Goal: Check status: Check status

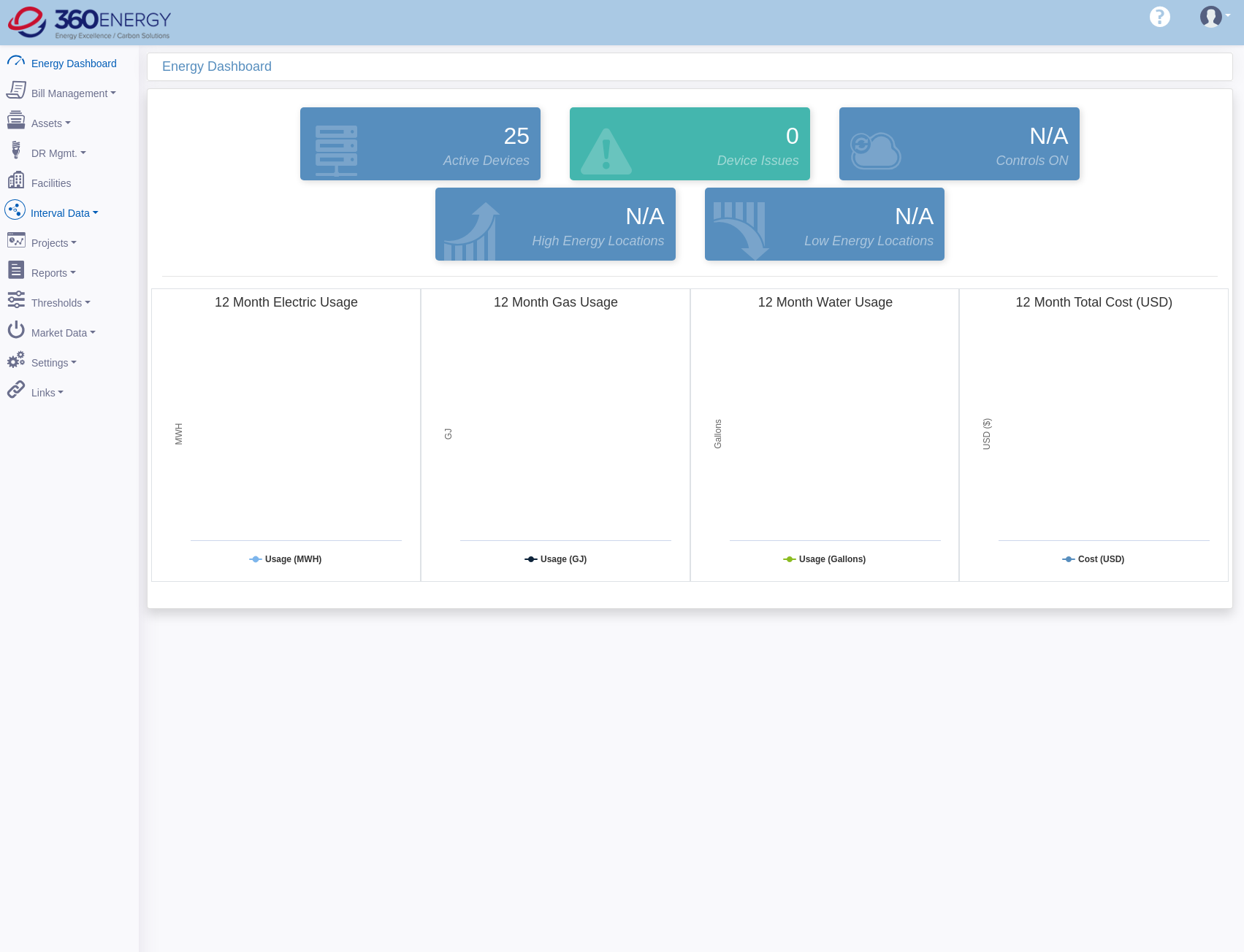
click at [51, 197] on link "Interval Data" at bounding box center [69, 210] width 142 height 31
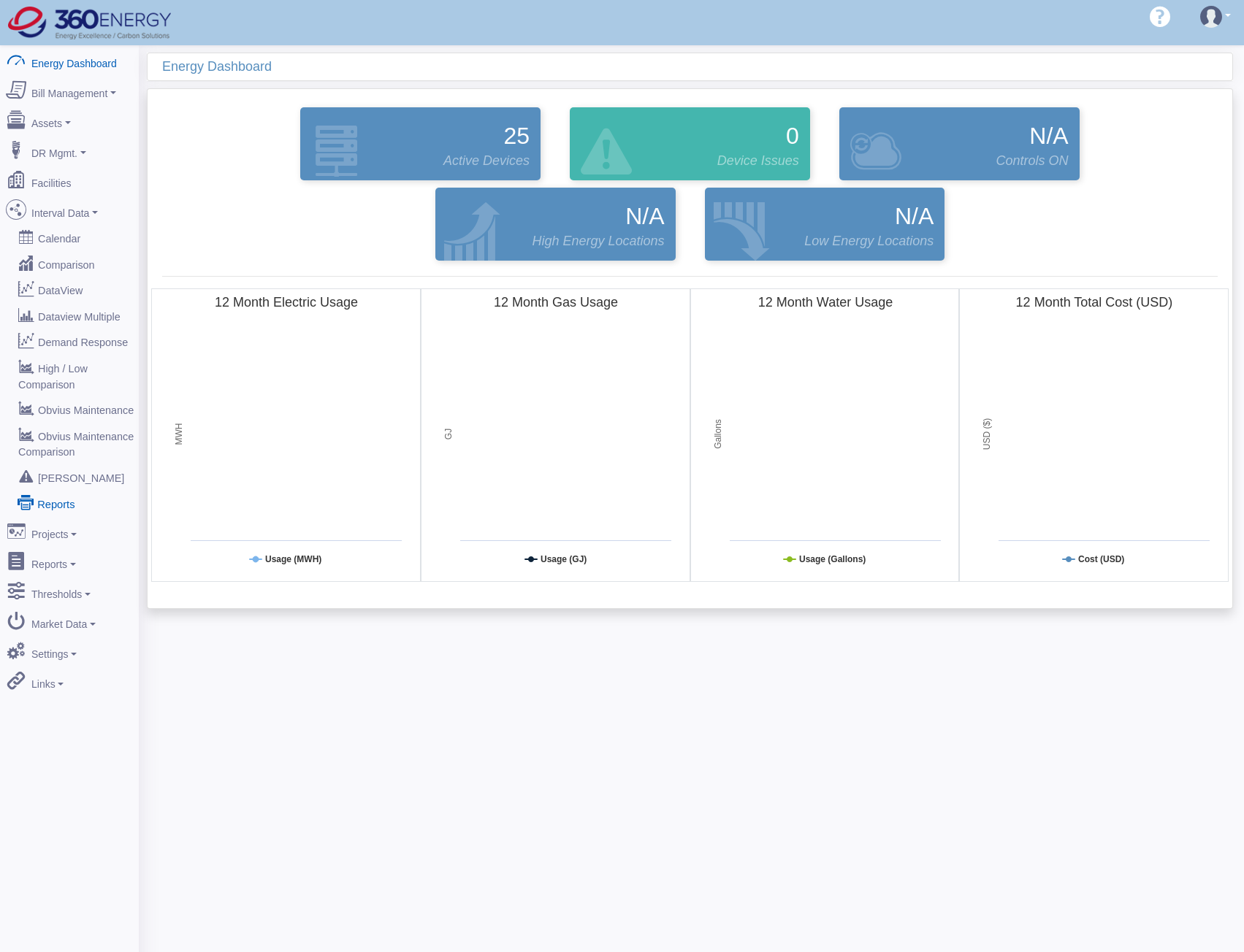
click at [54, 490] on link "Reports" at bounding box center [69, 503] width 142 height 26
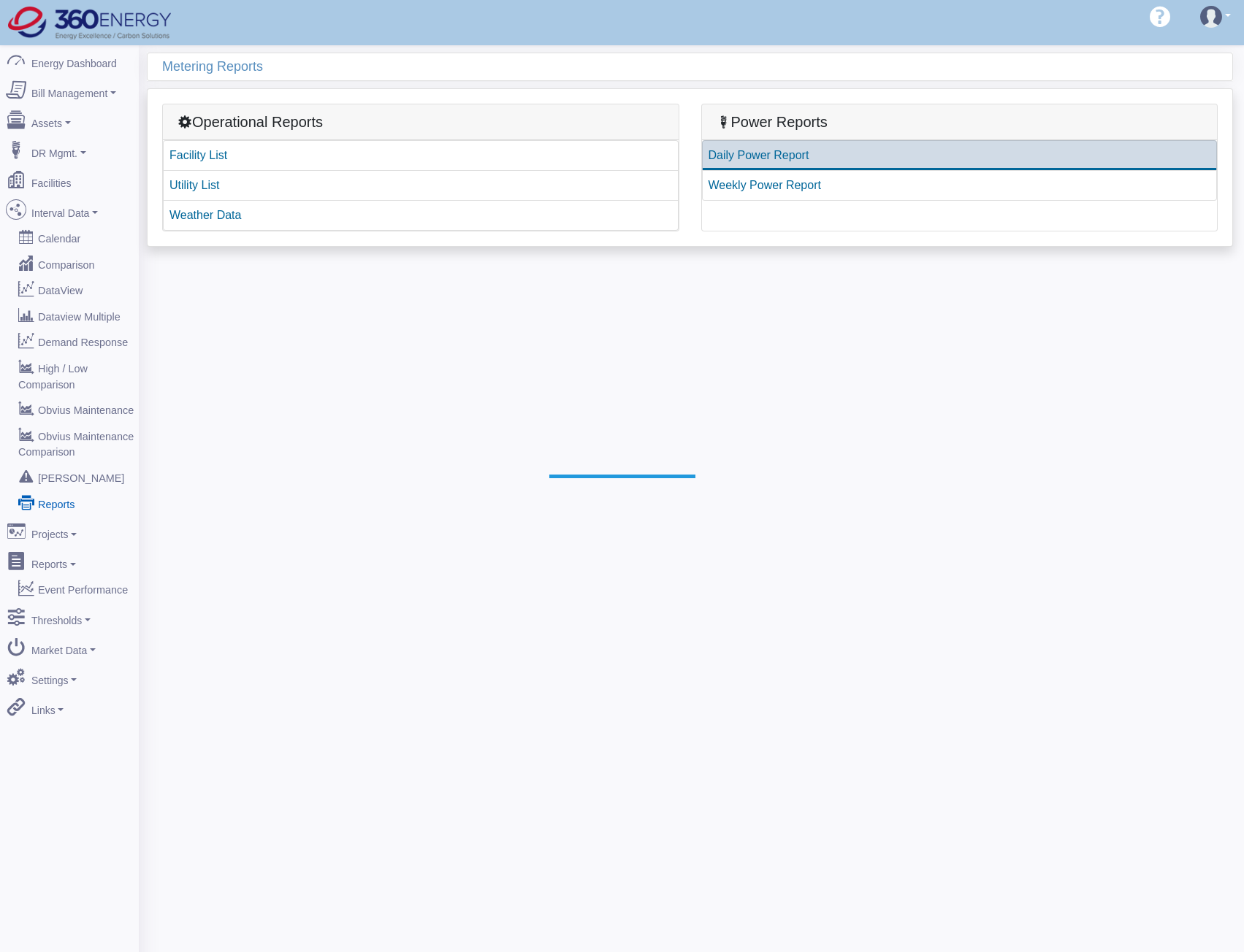
click at [748, 158] on link "Daily Power Report" at bounding box center [960, 156] width 516 height 31
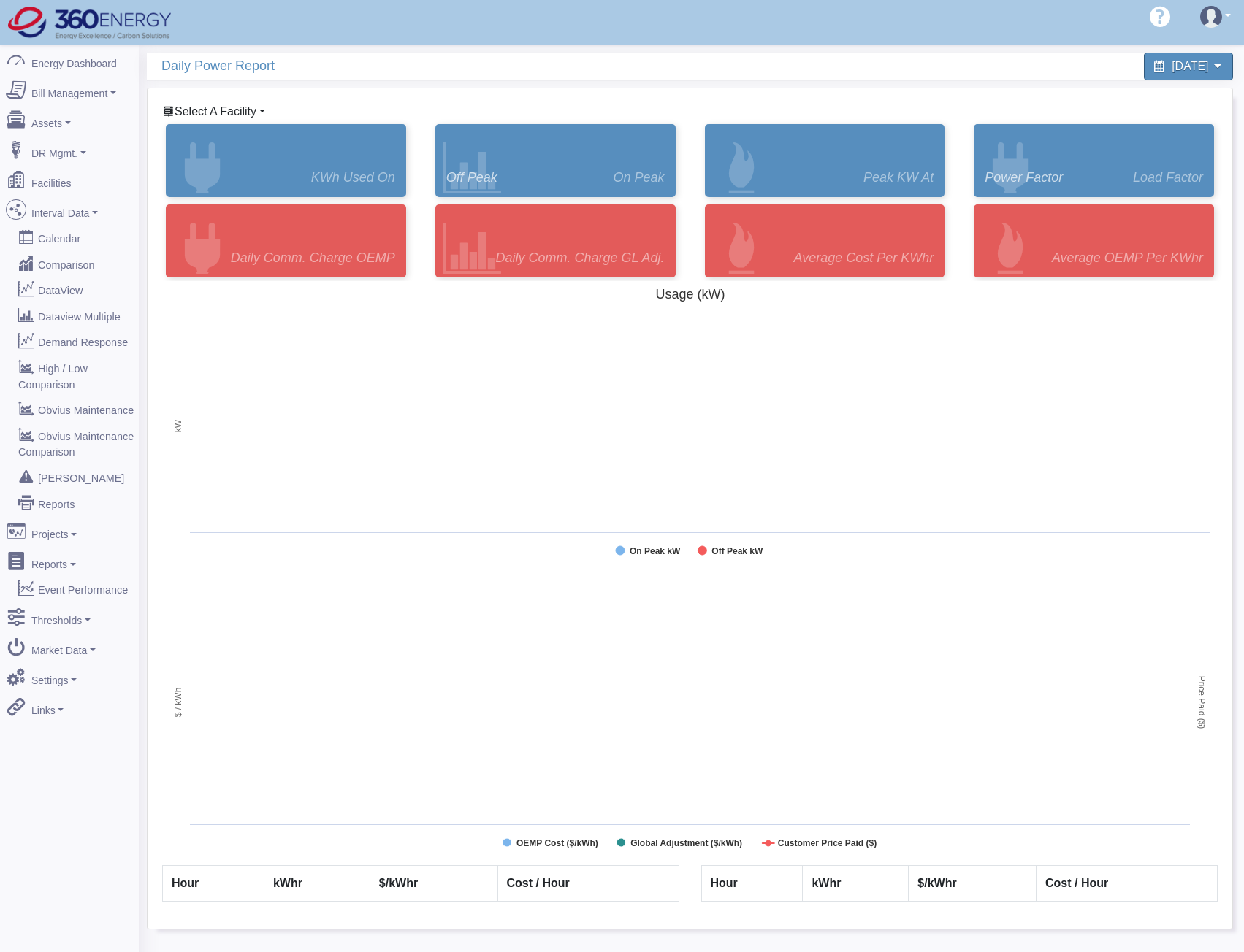
click at [248, 108] on span "Select A Facility" at bounding box center [215, 111] width 82 height 12
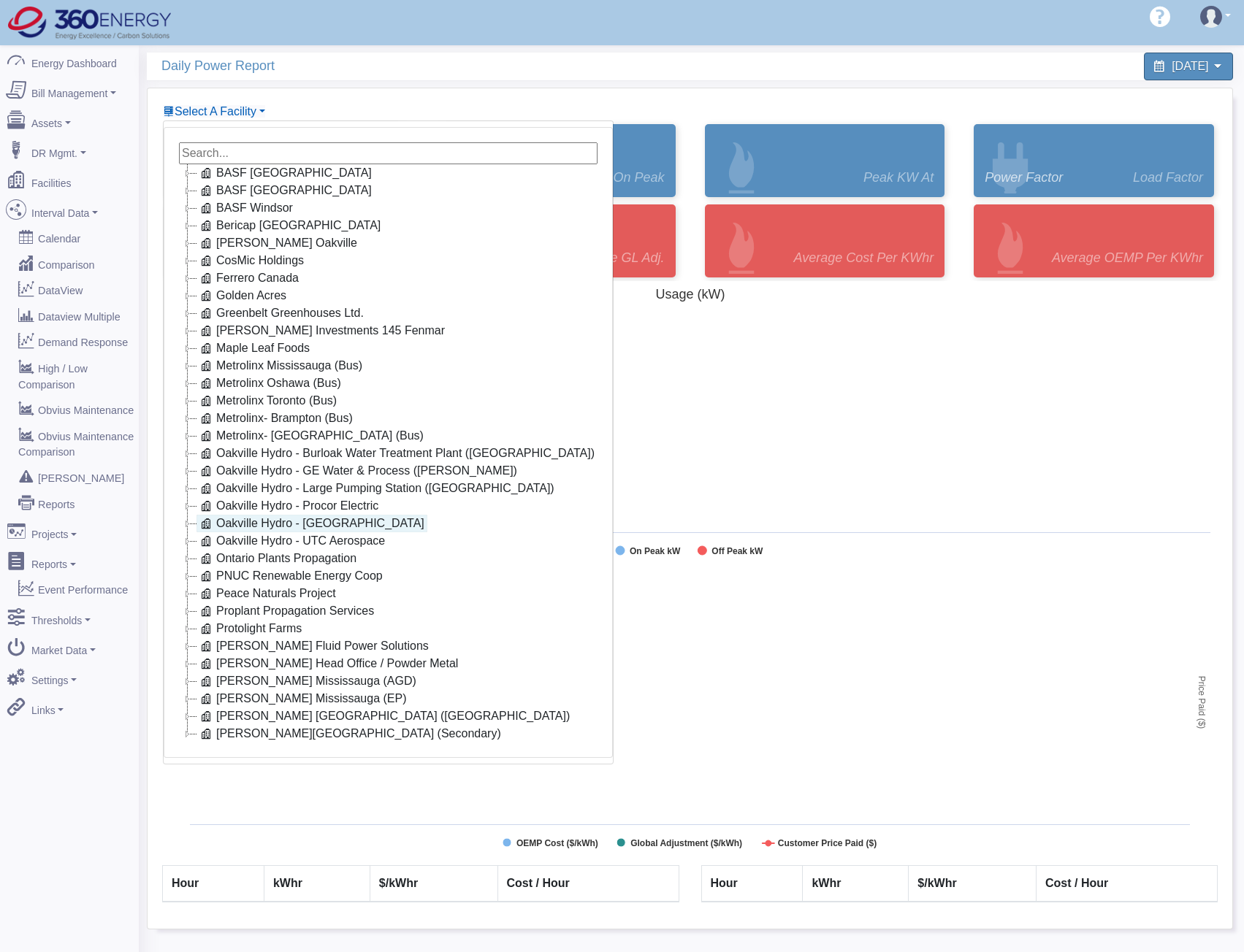
click at [264, 523] on link "Oakville Hydro - Ropak" at bounding box center [312, 523] width 231 height 18
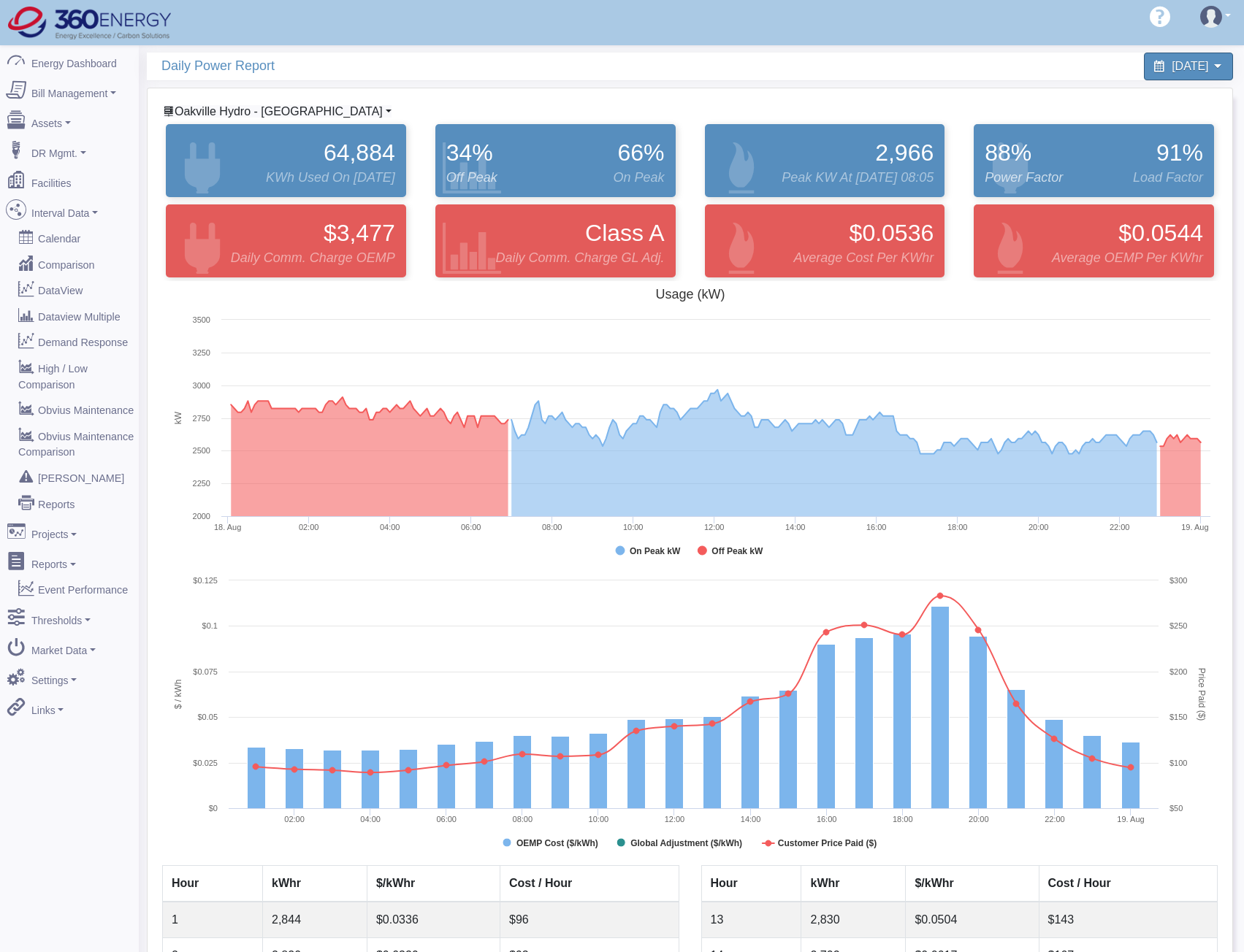
click at [250, 112] on span "Oakville Hydro - Ropak" at bounding box center [278, 111] width 208 height 12
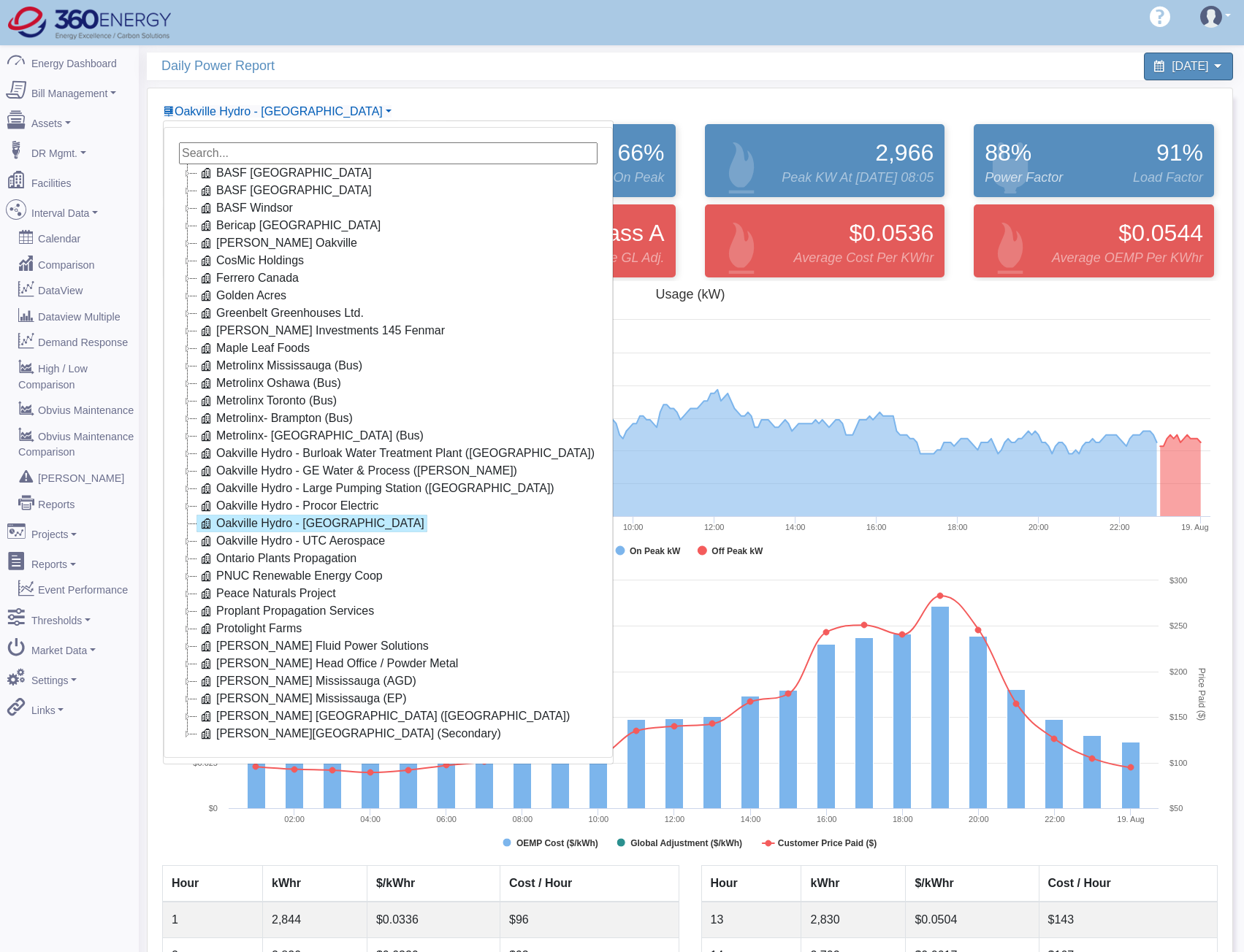
click at [260, 523] on link "Oakville Hydro - Ropak" at bounding box center [312, 523] width 231 height 18
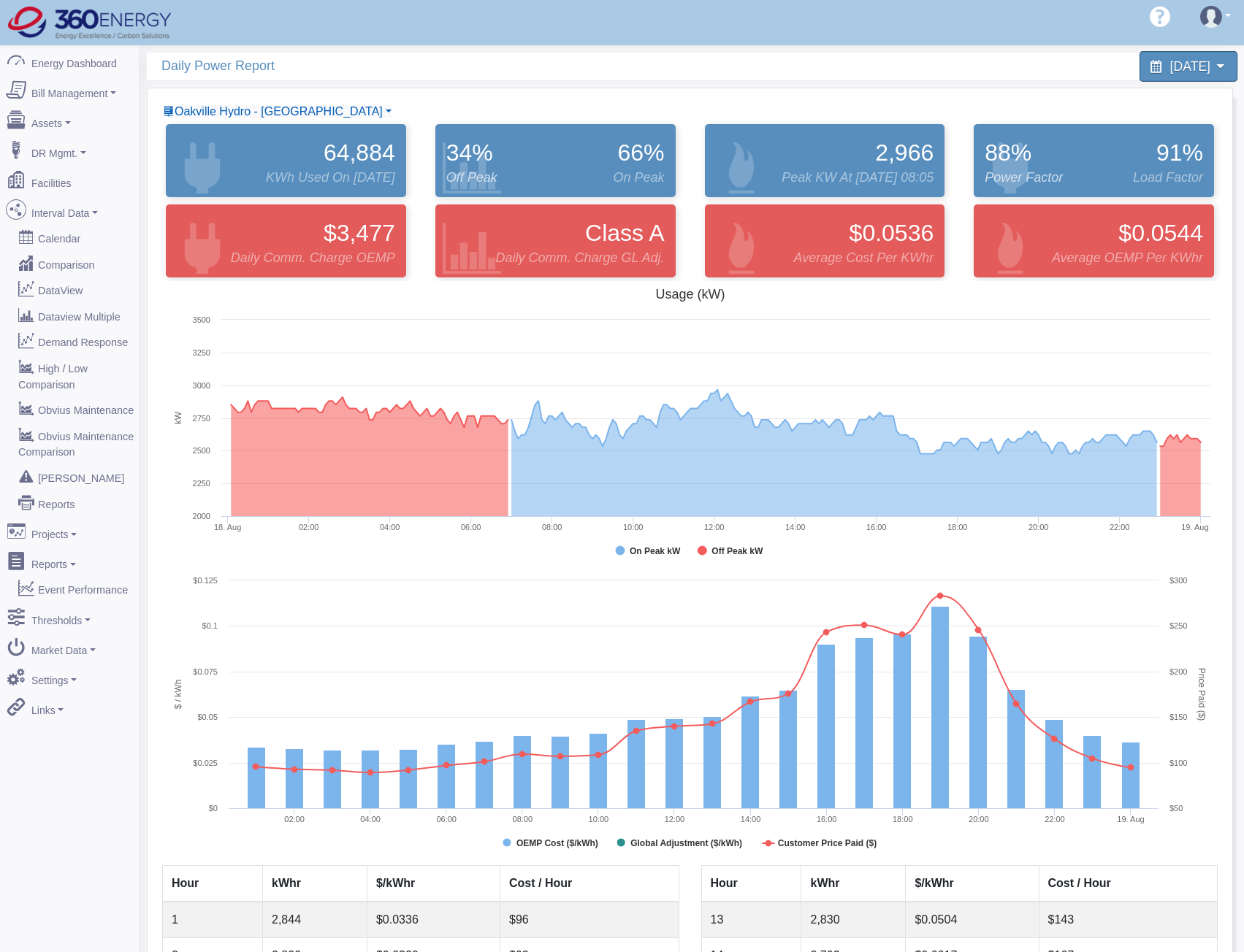
click at [1171, 67] on span "August 18, 2025" at bounding box center [1191, 66] width 40 height 14
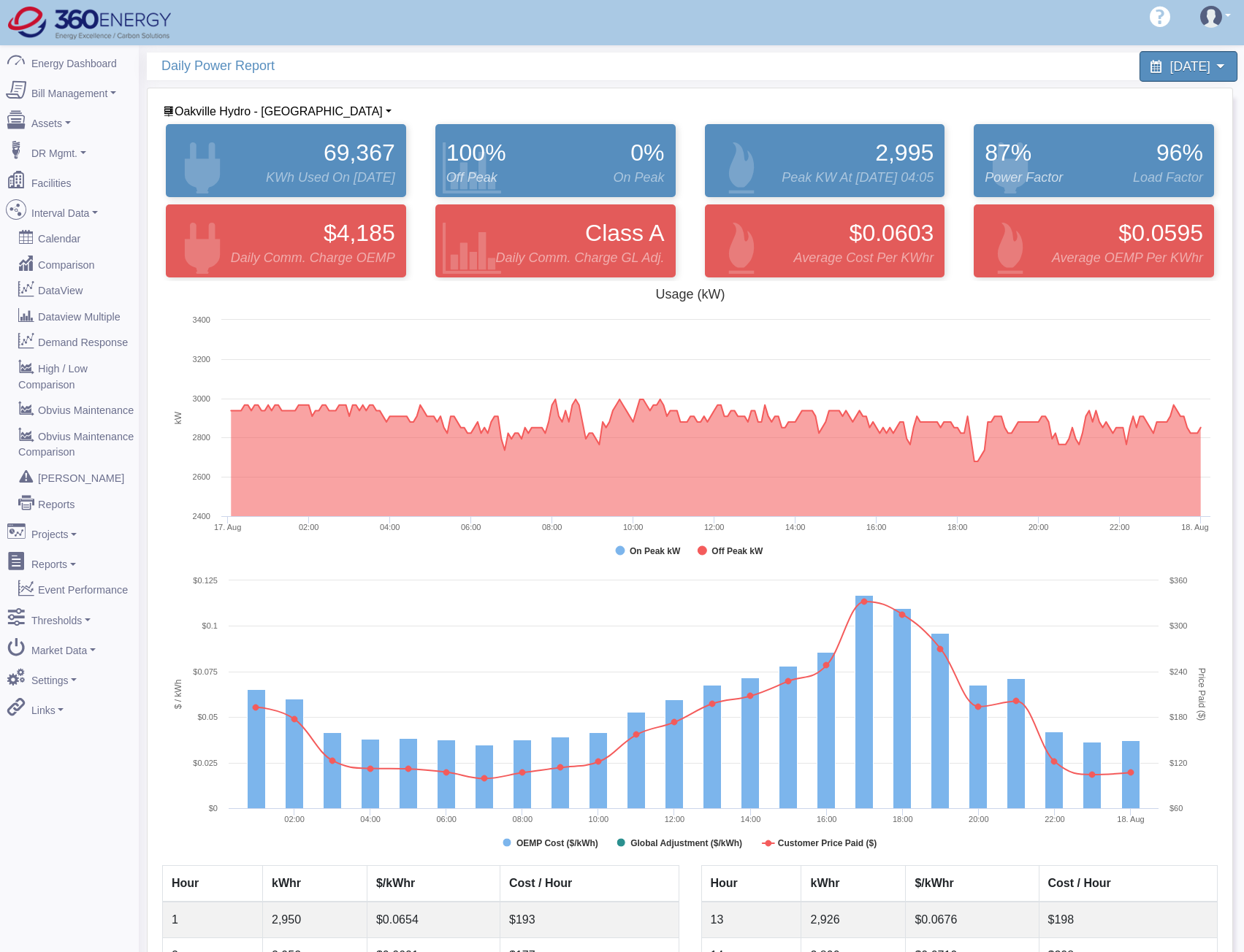
click at [1171, 68] on span "August 17, 2025" at bounding box center [1191, 66] width 40 height 14
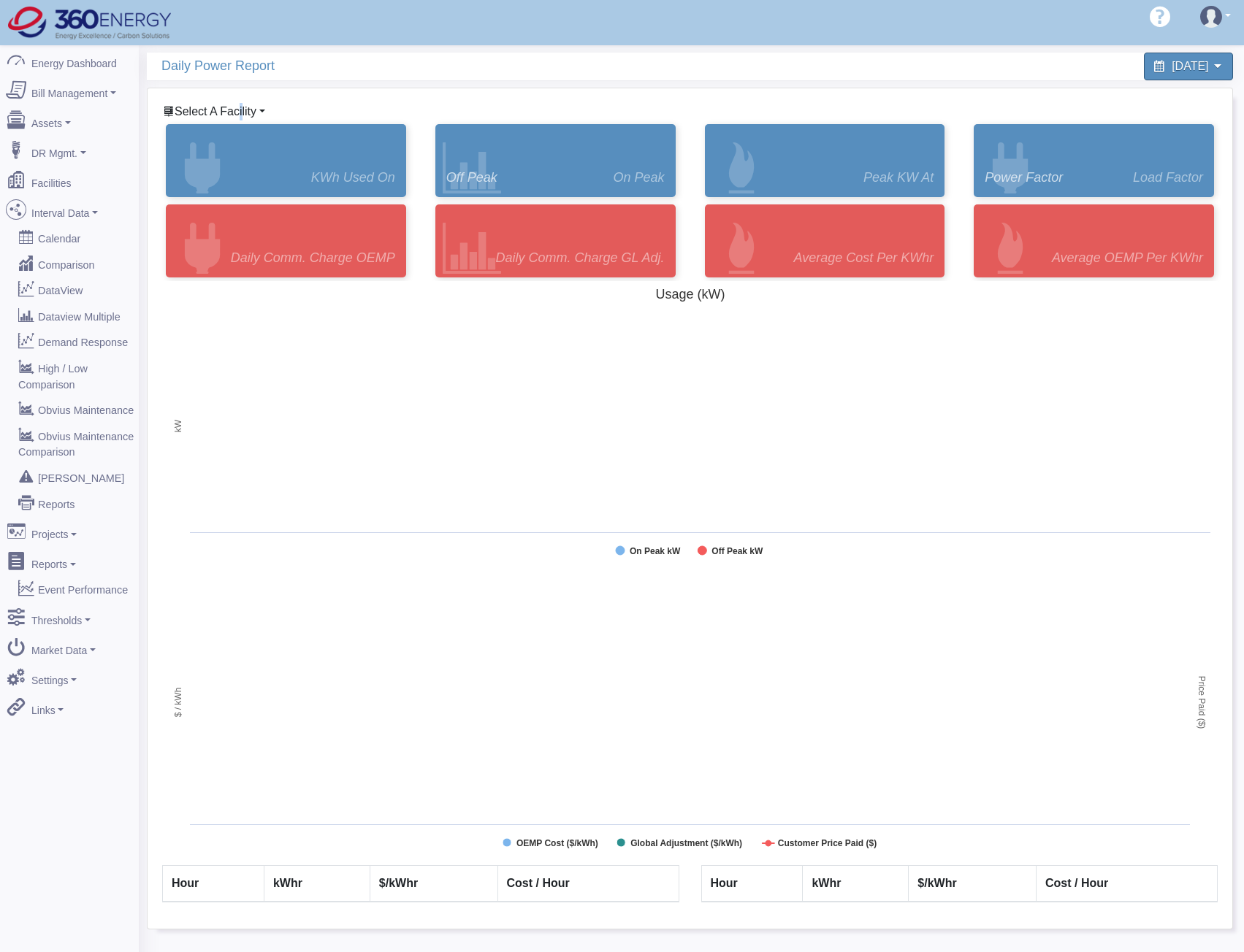
click at [235, 107] on div "Select A Facility BASF [GEOGRAPHIC_DATA] BASF [GEOGRAPHIC_DATA] [GEOGRAPHIC_DAT…" at bounding box center [426, 112] width 528 height 18
click at [232, 111] on span "Select A Facility" at bounding box center [215, 111] width 82 height 12
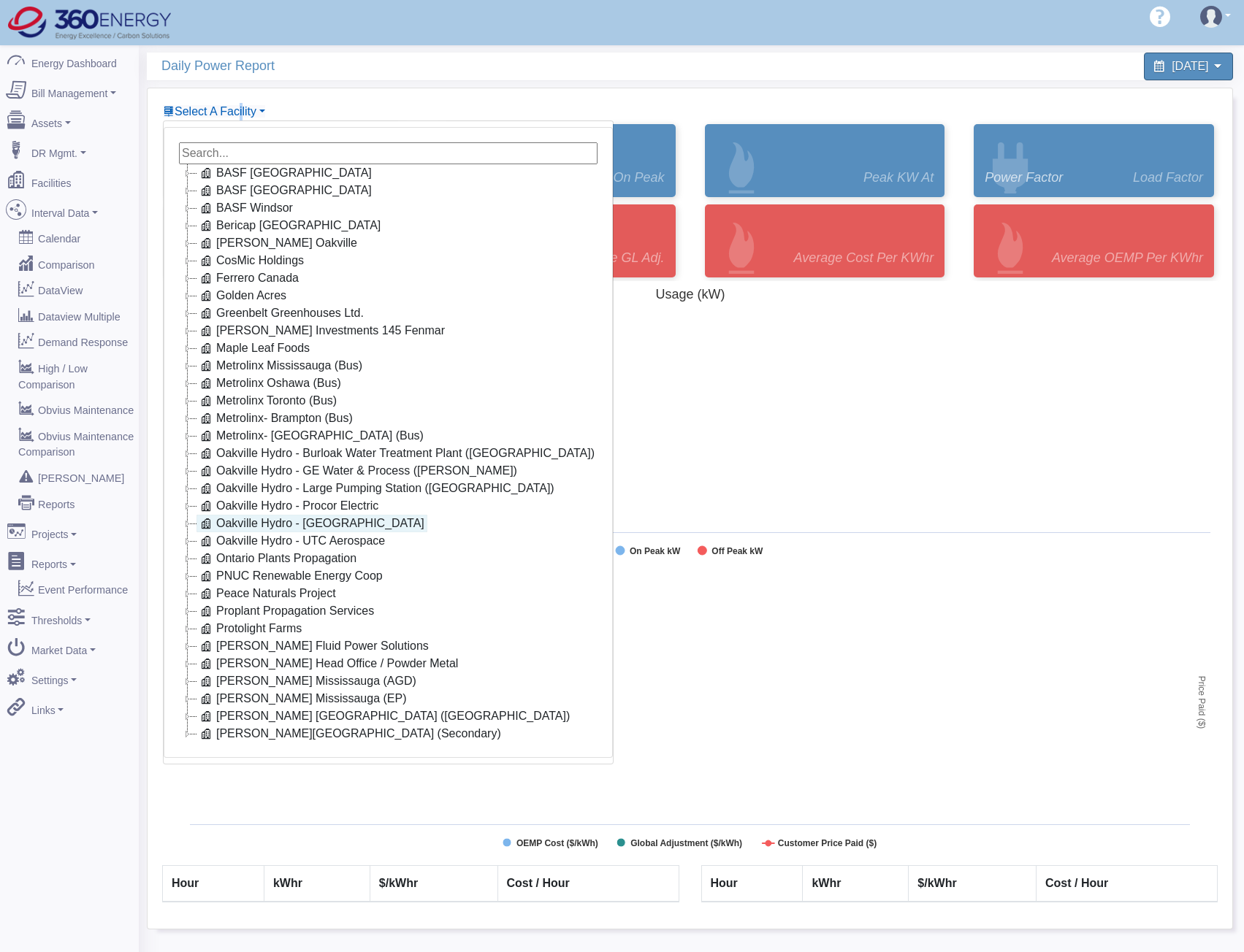
click at [288, 523] on link "Oakville Hydro - Ropak" at bounding box center [312, 523] width 231 height 18
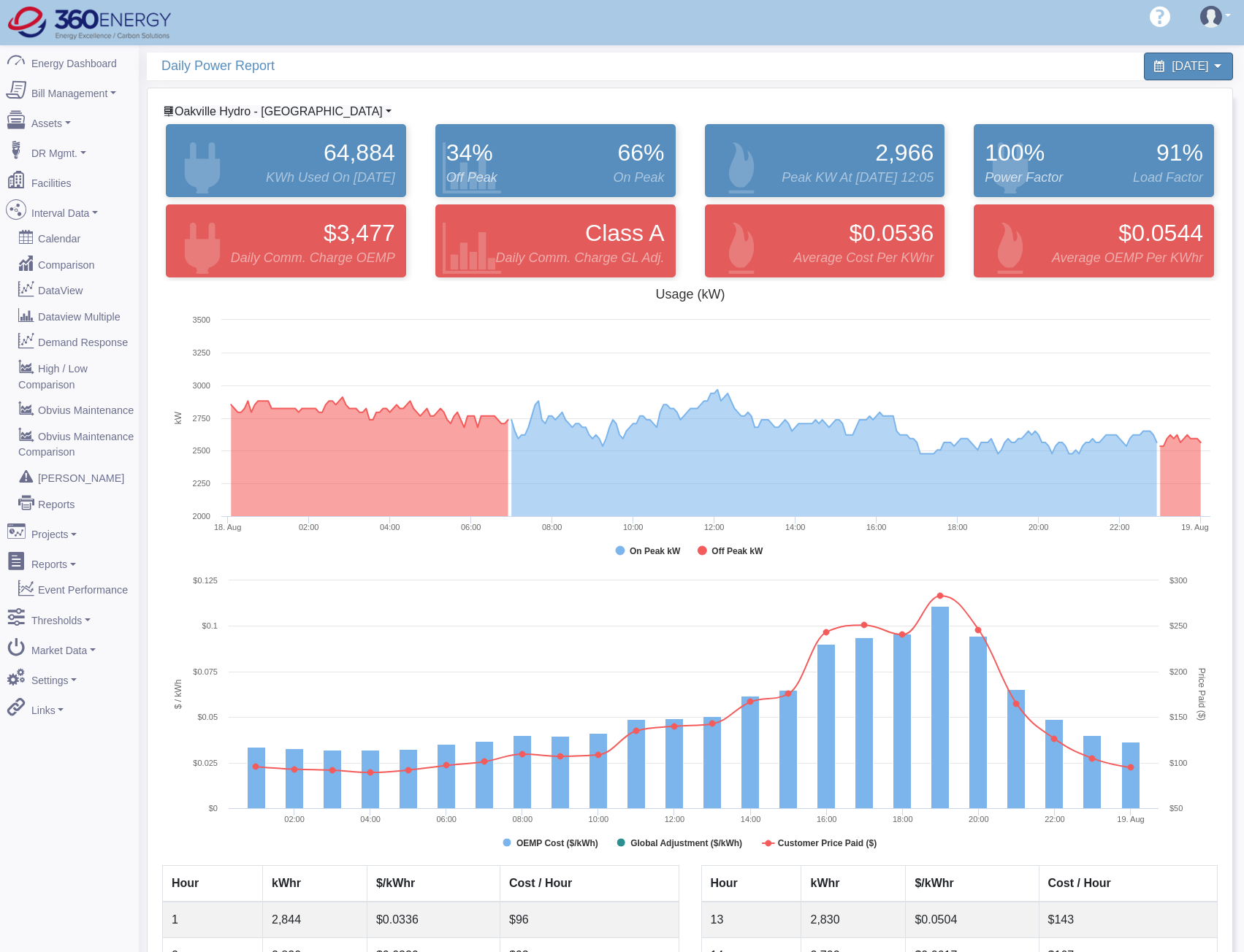
click at [217, 114] on span "Oakville Hydro - Ropak" at bounding box center [278, 111] width 208 height 12
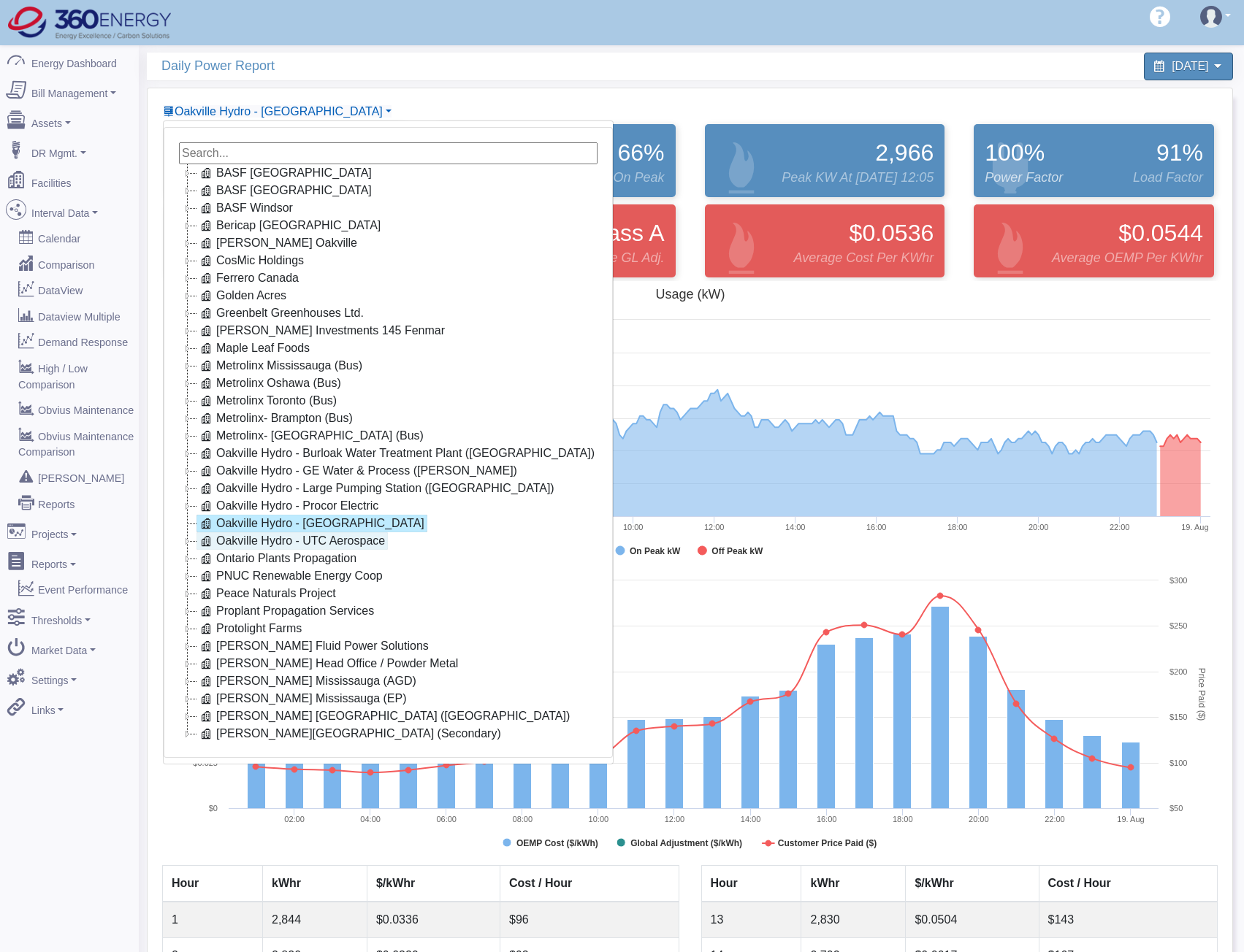
click at [322, 545] on link "Oakville Hydro - UTC Aerospace" at bounding box center [292, 541] width 191 height 18
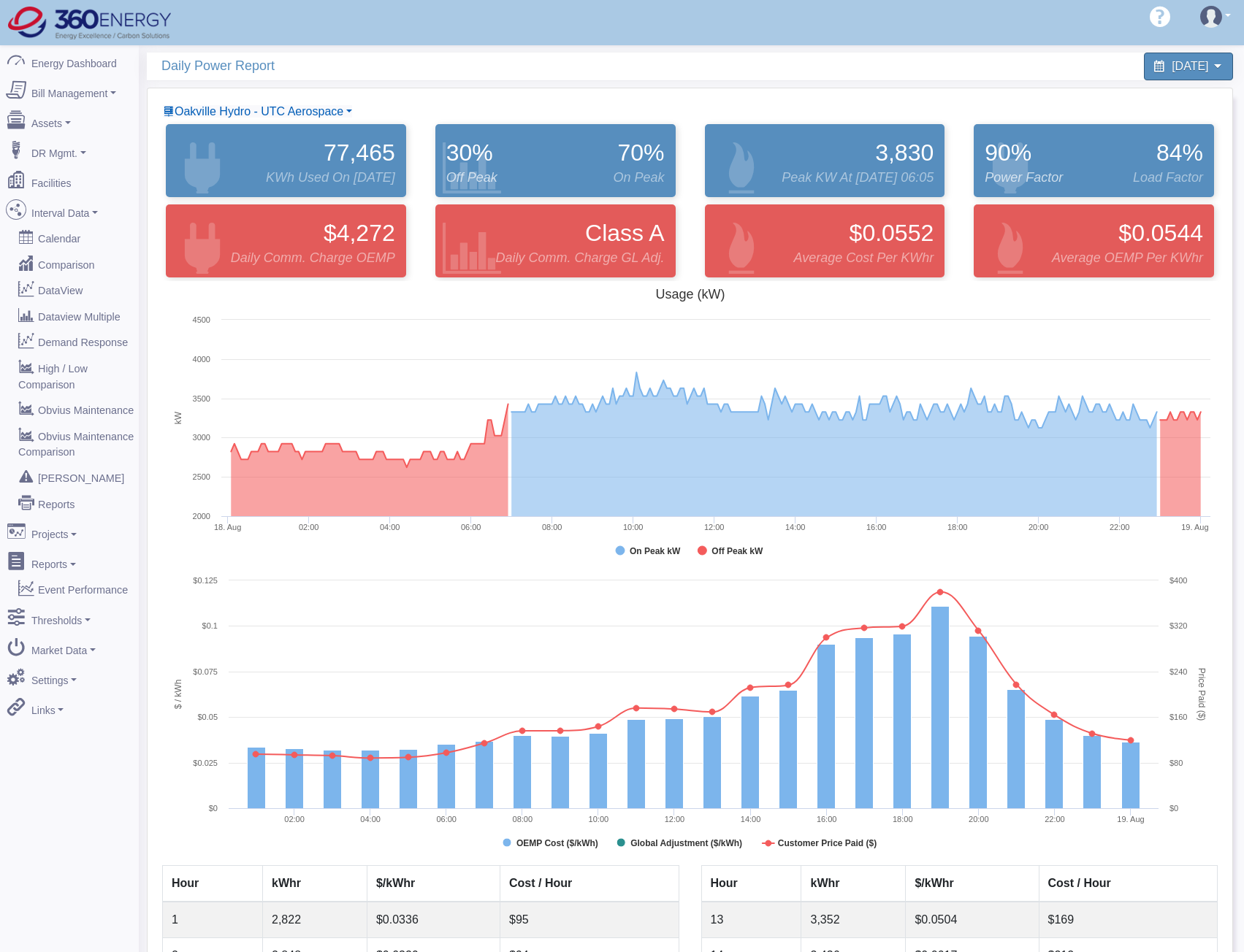
click at [858, 300] on rect at bounding box center [690, 427] width 1056 height 292
click at [231, 112] on span "Oakville Hydro - UTC Aerospace" at bounding box center [259, 111] width 169 height 12
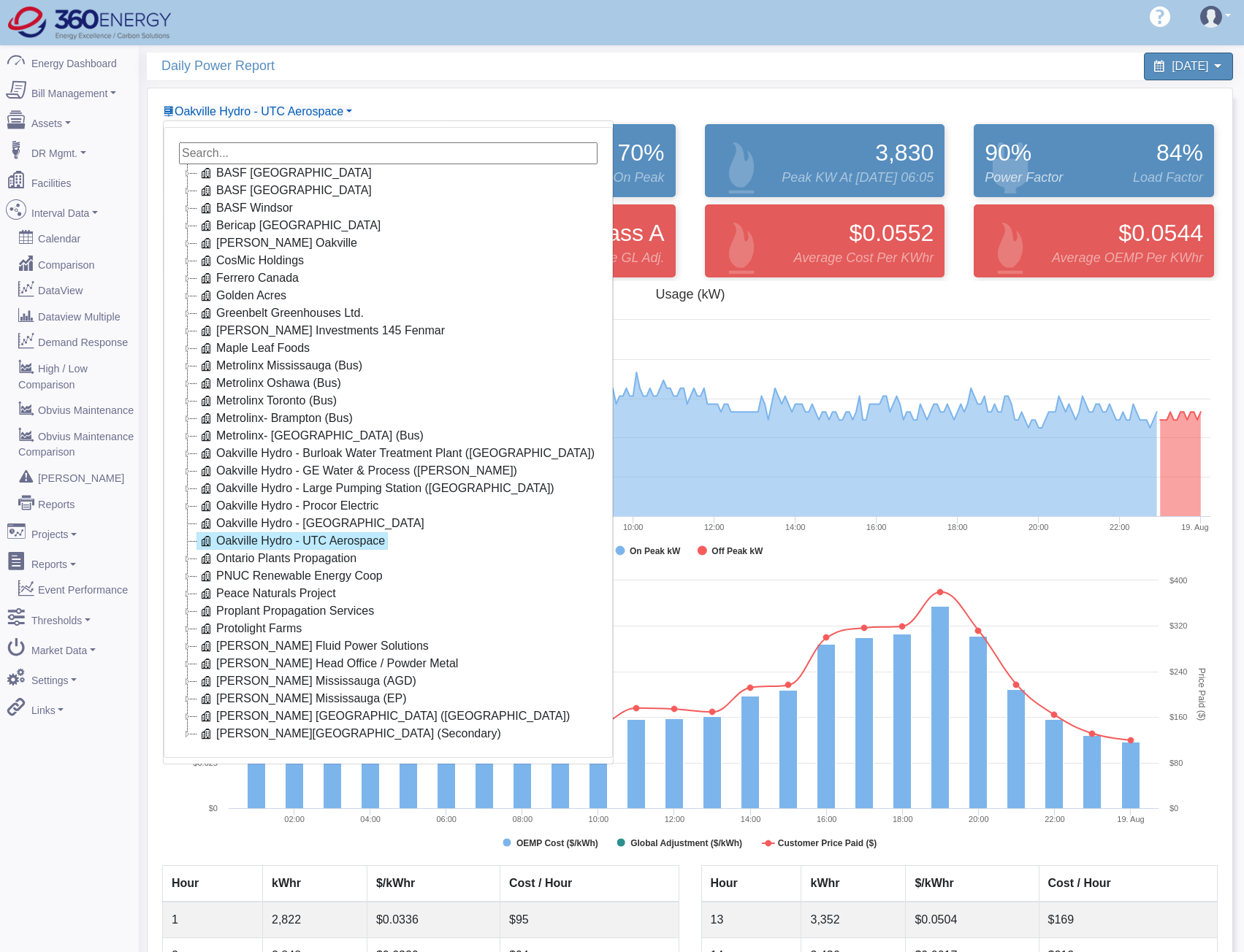
click at [308, 546] on link "Oakville Hydro - UTC Aerospace" at bounding box center [292, 541] width 191 height 18
